Goal: Check status

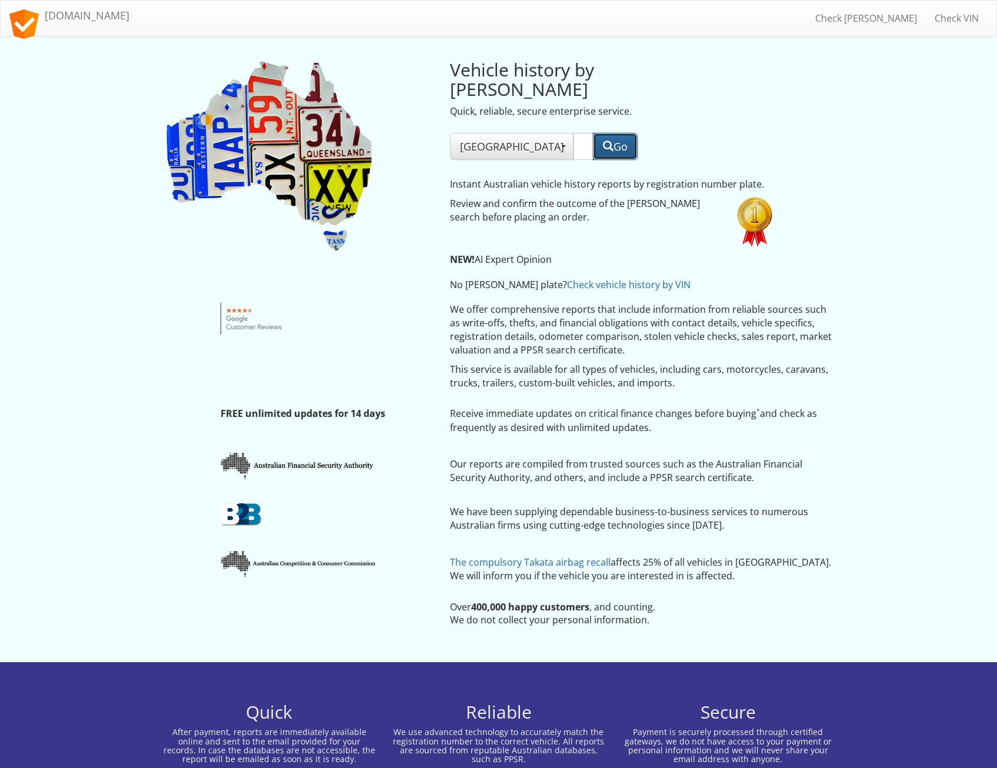
click at [622, 133] on button "Go" at bounding box center [615, 146] width 45 height 27
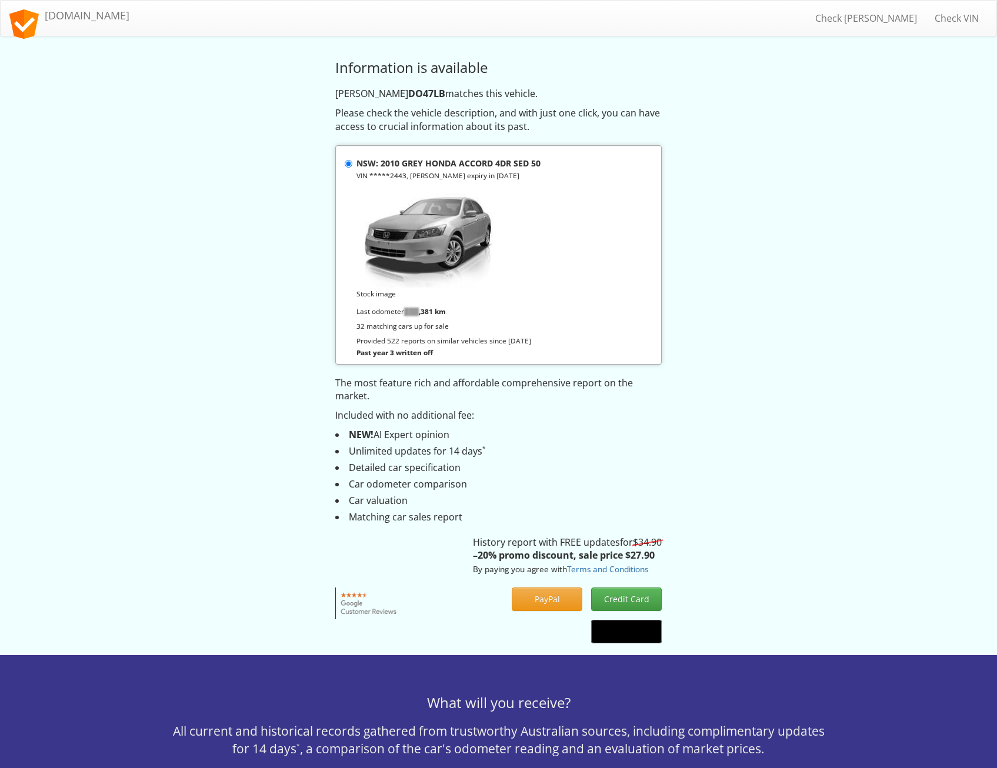
click at [365, 358] on div "Past year 3 written off" at bounding box center [505, 353] width 296 height 12
click at [352, 168] on input "NSW: 2010 GREY HONDA ACCORD 4DR SED 50 VIN *****2443, [PERSON_NAME] expiry in […" at bounding box center [349, 164] width 8 height 8
